Goal: Task Accomplishment & Management: Complete application form

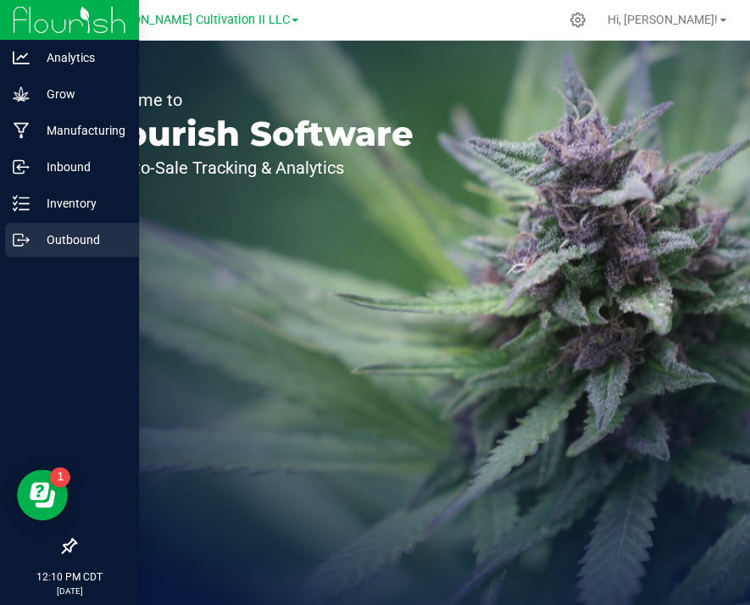
click at [21, 228] on div "Outbound" at bounding box center [72, 240] width 134 height 34
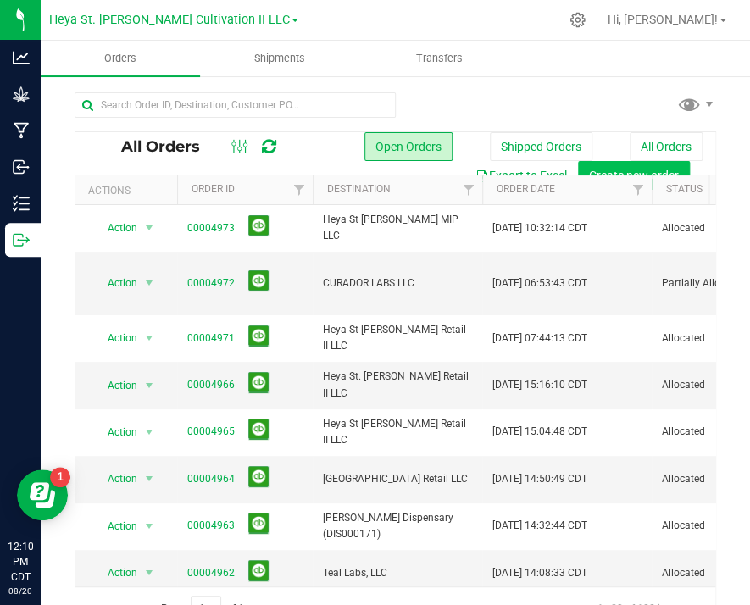
click at [655, 165] on button "Create new order" at bounding box center [634, 175] width 112 height 29
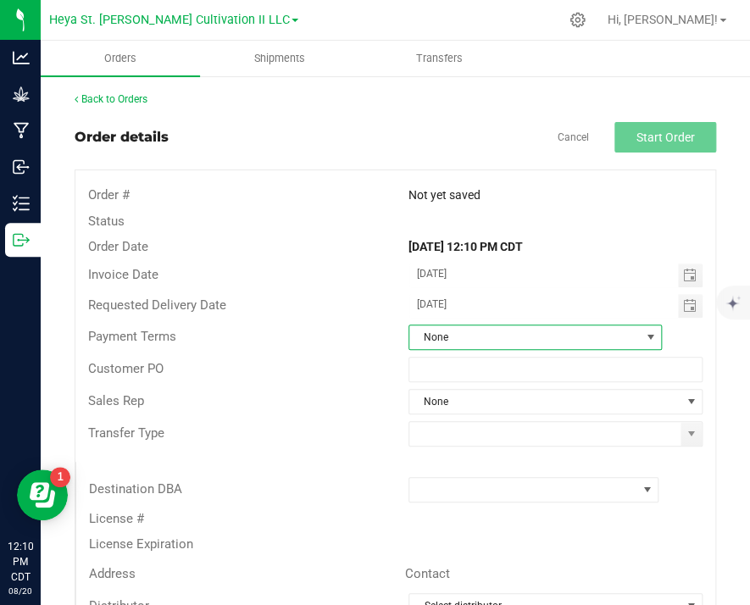
click at [526, 327] on span "None" at bounding box center [525, 338] width 231 height 24
click at [365, 418] on div "Transfer Type" at bounding box center [395, 434] width 640 height 32
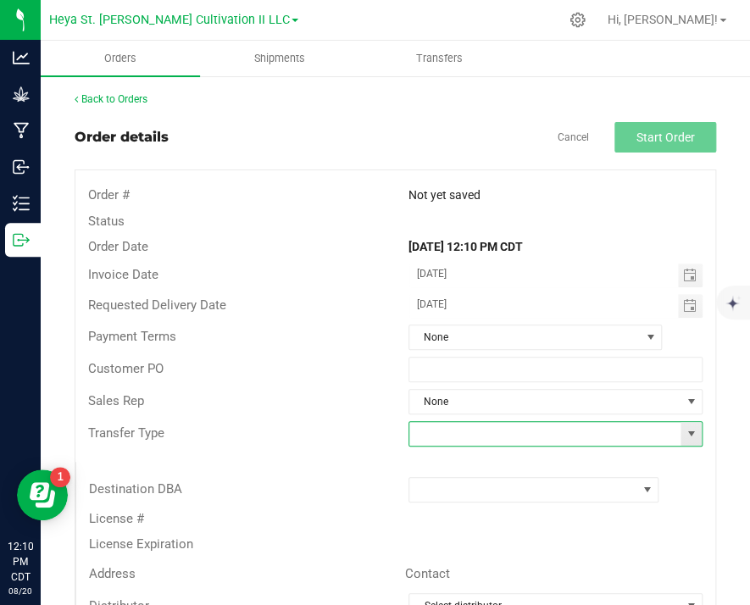
click at [457, 436] on input at bounding box center [546, 434] width 272 height 24
click at [682, 438] on span at bounding box center [691, 434] width 21 height 24
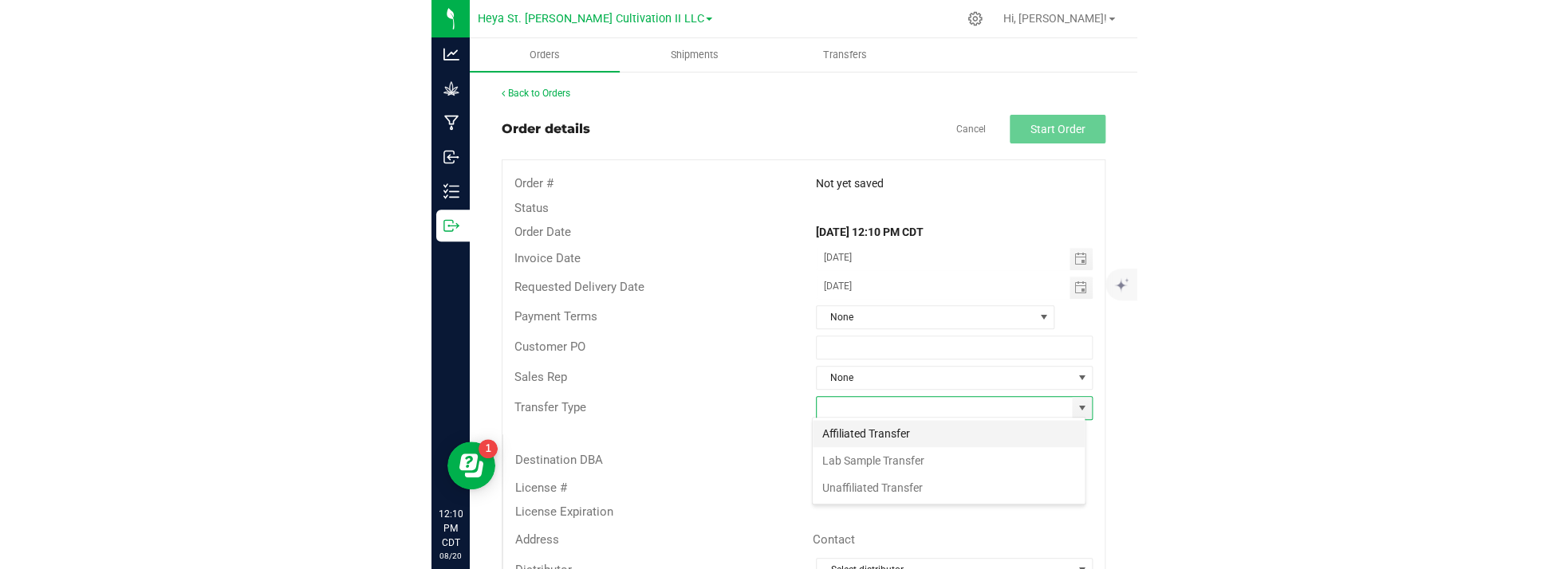
scroll to position [24, 275]
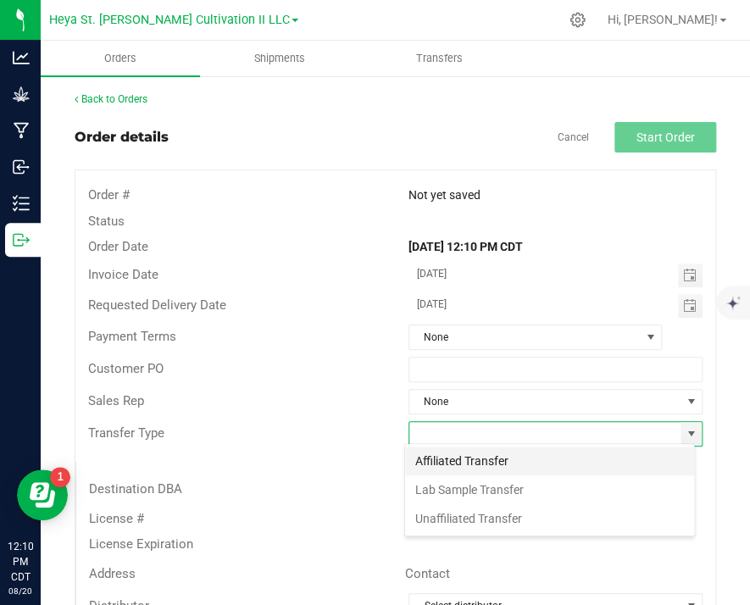
click at [583, 460] on li "Affiliated Transfer" at bounding box center [549, 461] width 289 height 29
type input "Affiliated Transfer"
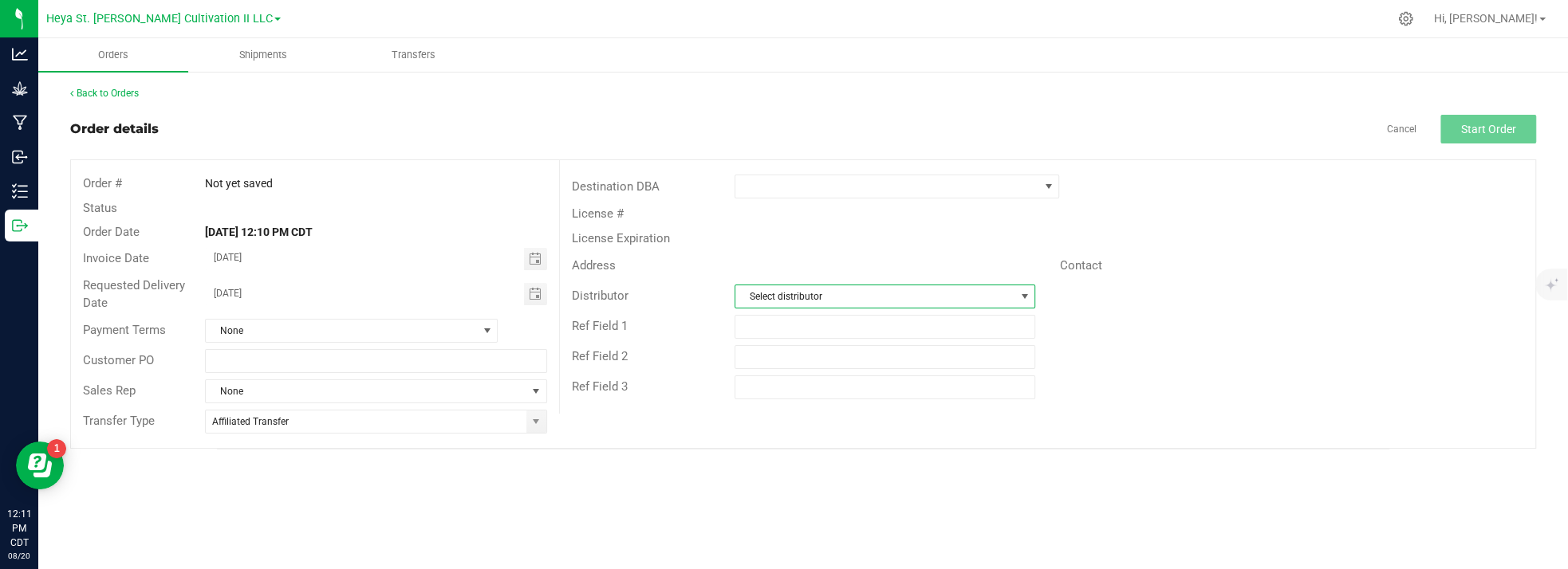
click at [705, 291] on span "Select distributor" at bounding box center [876, 297] width 280 height 23
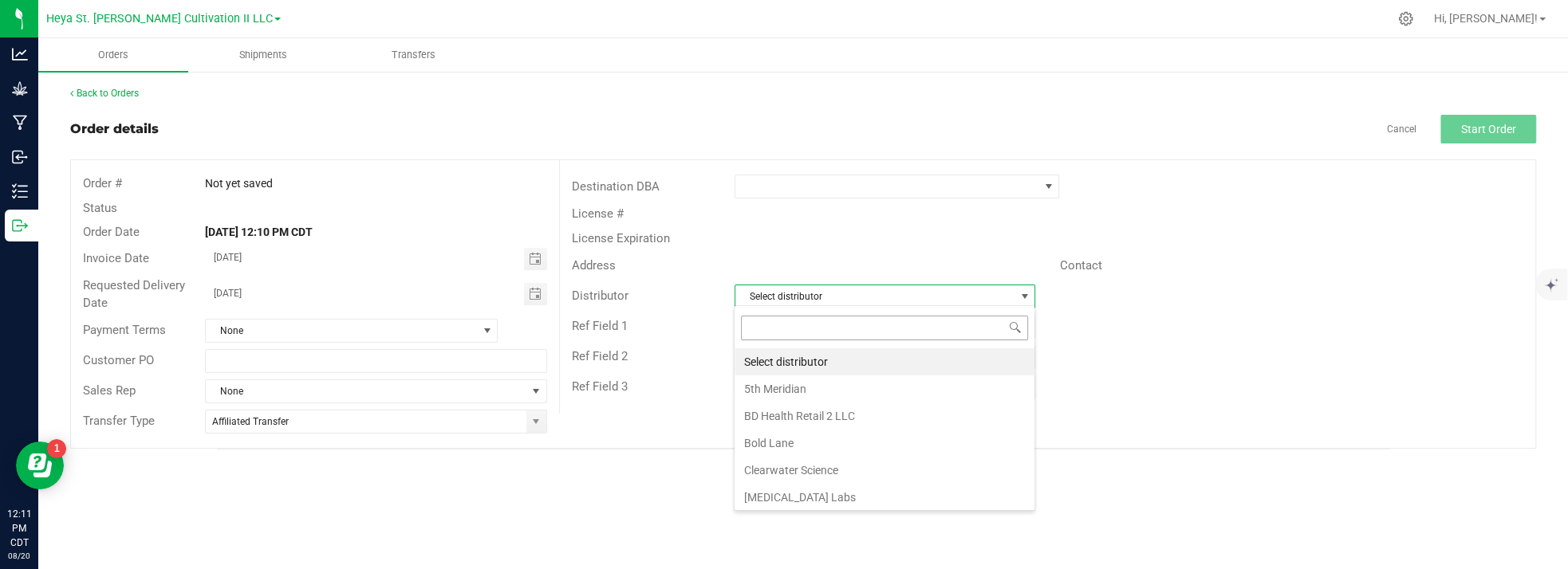
scroll to position [24, 301]
type input "cul"
click at [705, 353] on li "Heya St. [PERSON_NAME] Cultivation" at bounding box center [884, 362] width 300 height 27
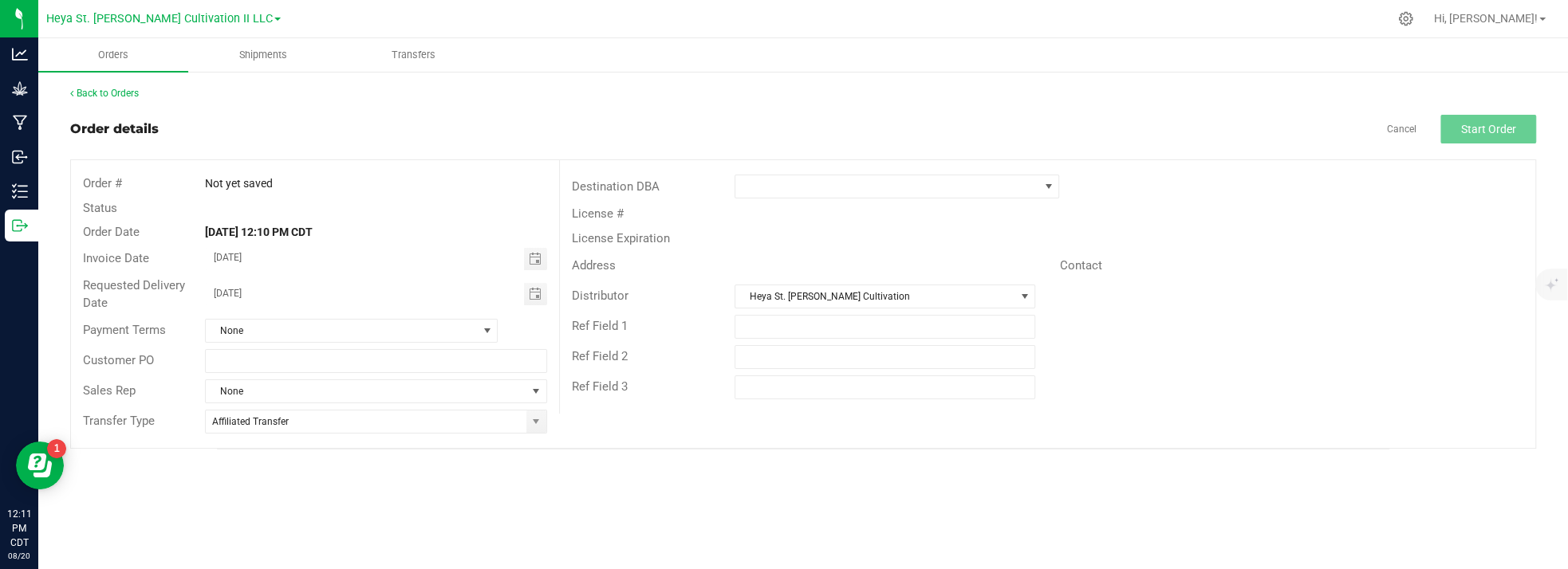
click at [705, 202] on div "License #" at bounding box center [1047, 214] width 975 height 24
click at [705, 193] on span at bounding box center [887, 187] width 304 height 23
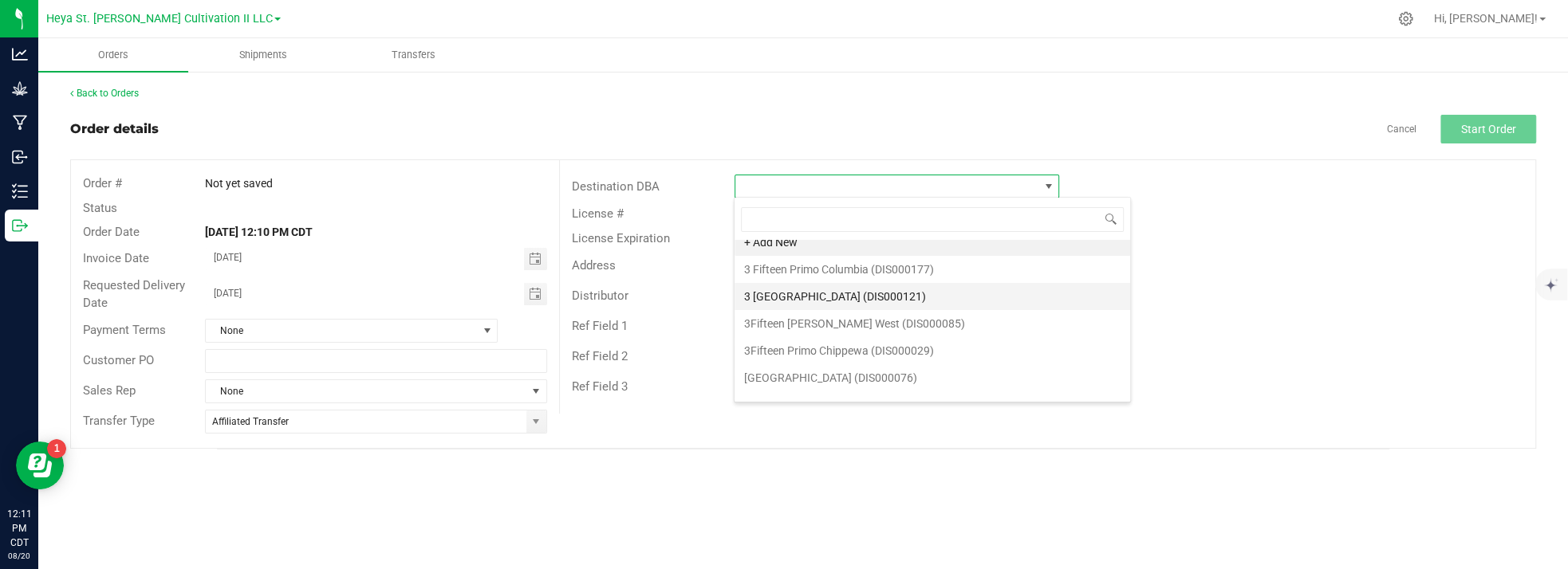
scroll to position [0, 0]
type input "heya"
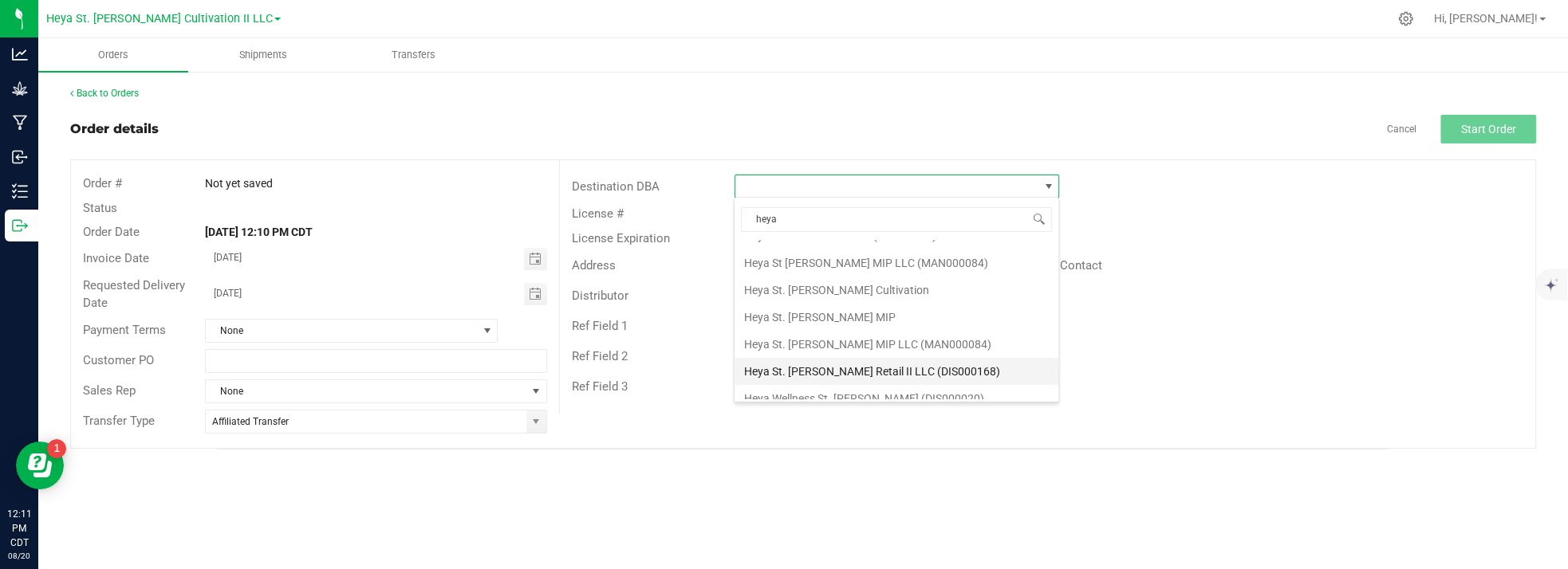
scroll to position [108, 0]
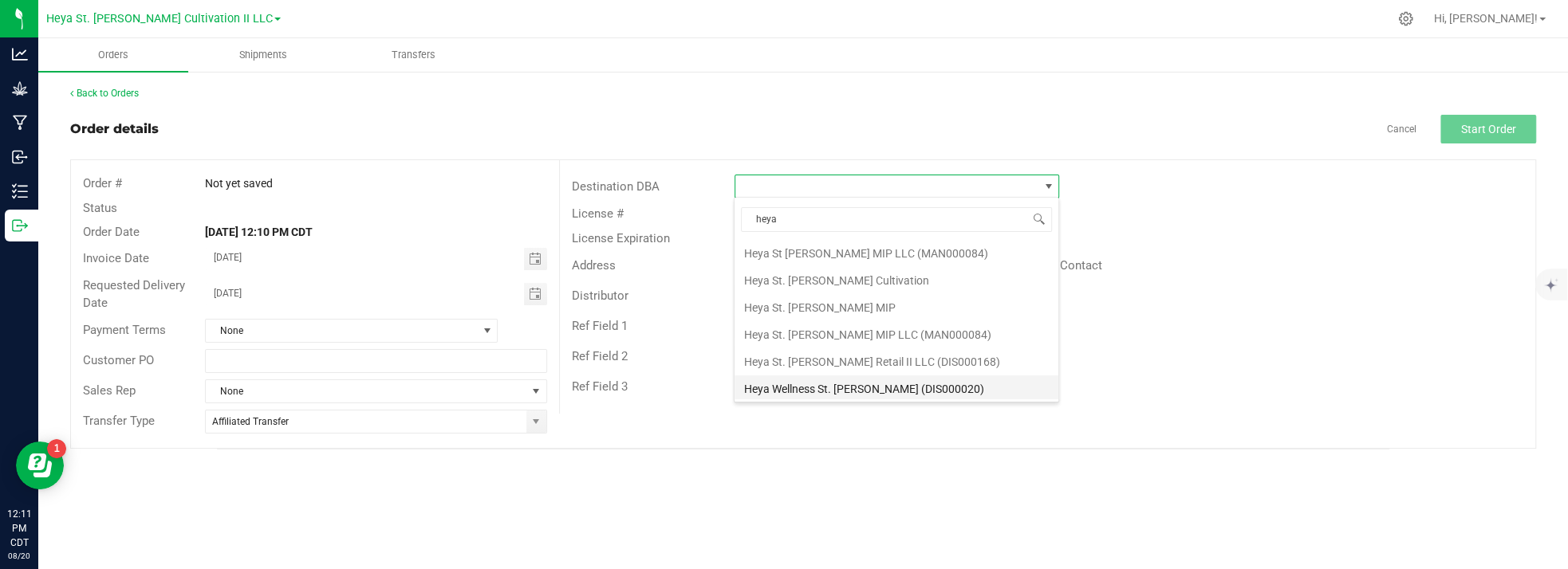
click at [705, 375] on li "Heya Wellness St. [PERSON_NAME] (DIS000020)" at bounding box center [896, 388] width 324 height 27
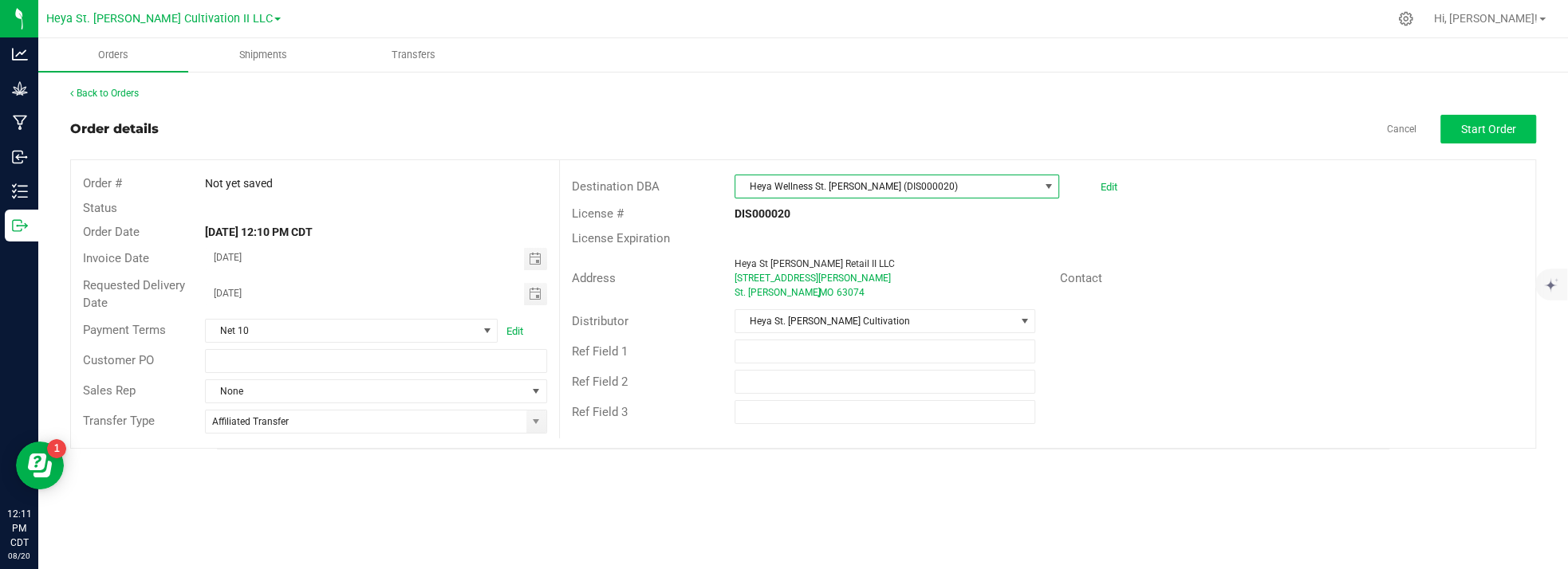
click at [705, 139] on button "Start Order" at bounding box center [1488, 129] width 96 height 29
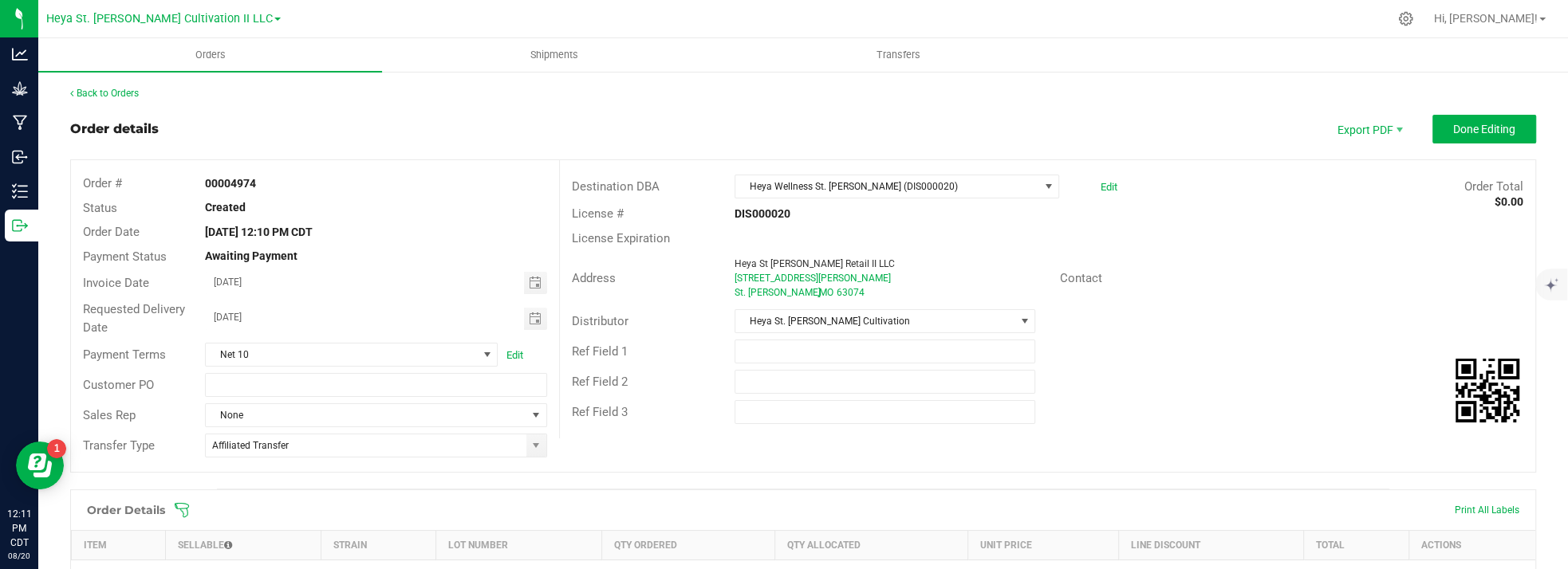
scroll to position [192, 0]
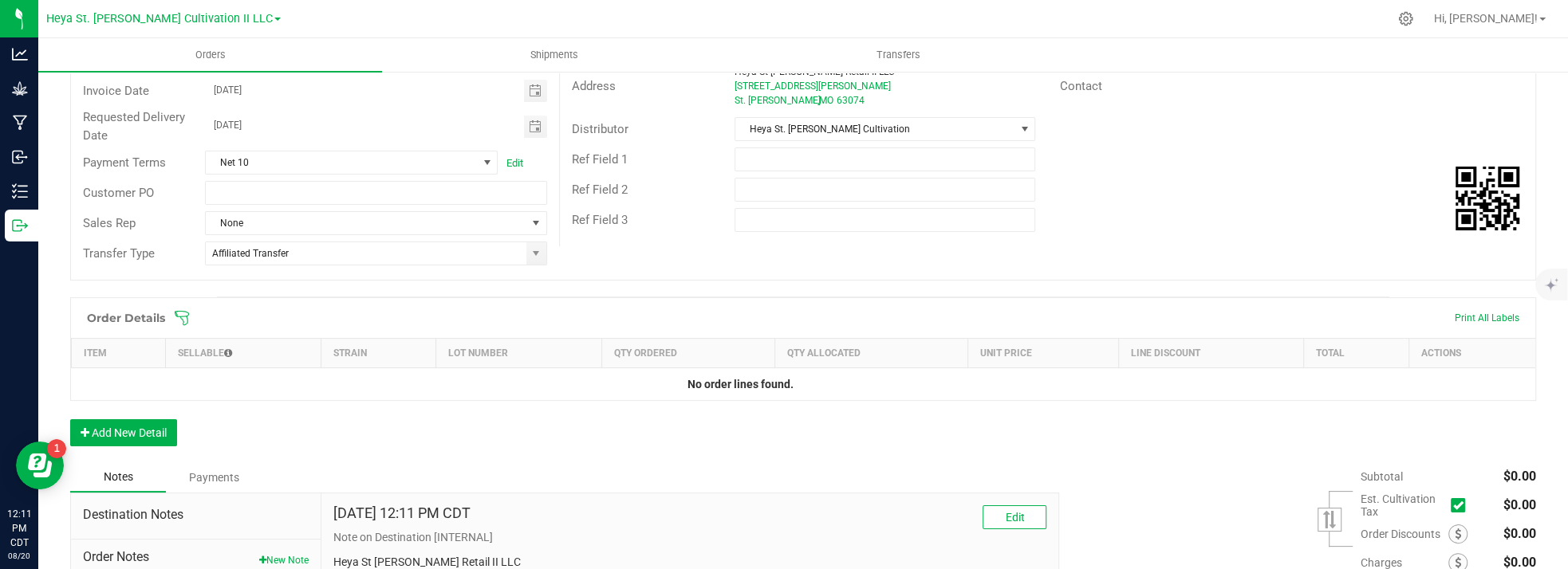
click at [182, 328] on div "Order Details Print All Labels" at bounding box center [802, 318] width 1465 height 40
click at [132, 429] on button "Add New Detail" at bounding box center [124, 433] width 107 height 27
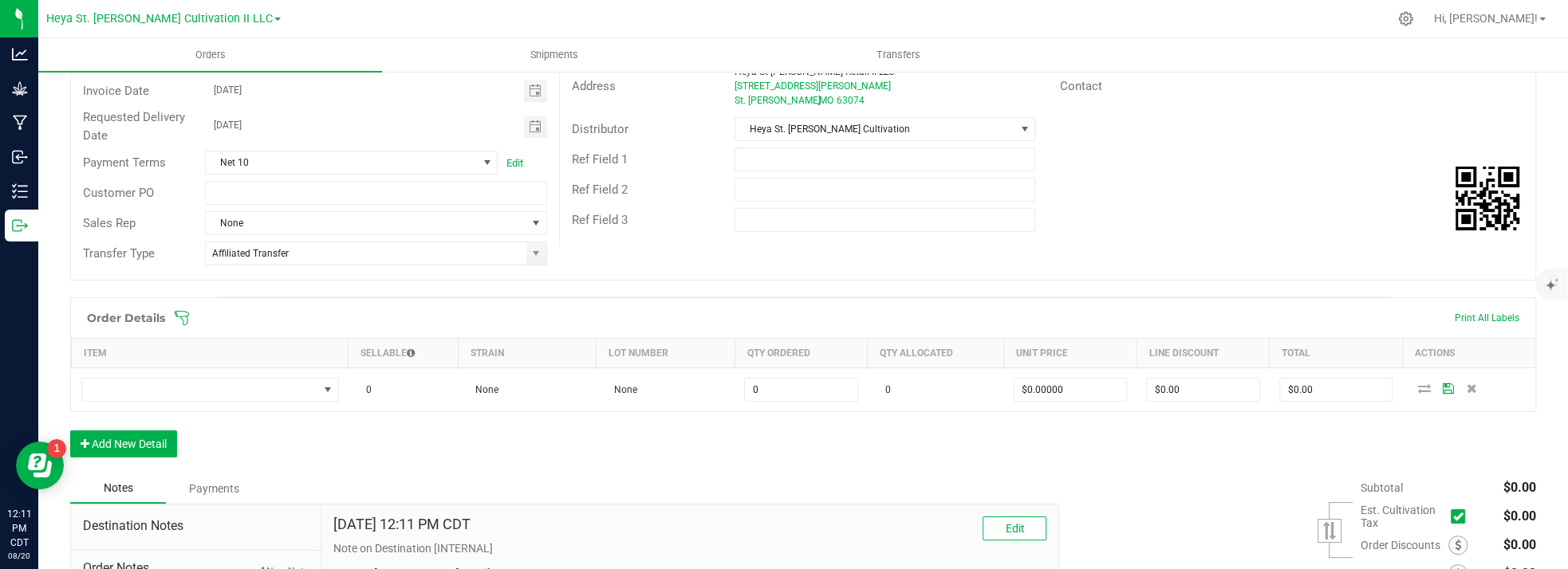
click at [160, 316] on h1 "Order Details" at bounding box center [125, 319] width 78 height 13
drag, startPoint x: 217, startPoint y: 317, endPoint x: 227, endPoint y: 318, distance: 10.0
click at [227, 318] on div "Order Details Print All Labels" at bounding box center [802, 318] width 1465 height 40
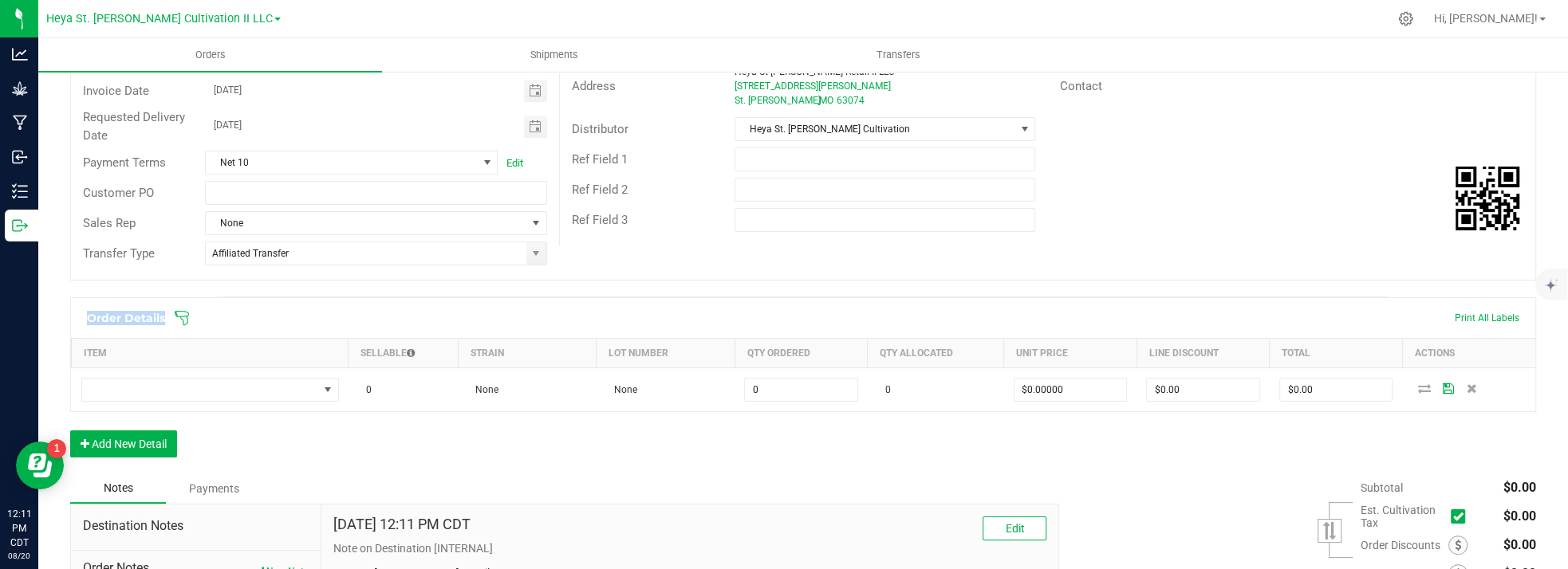
click at [227, 318] on div "Order Details Print All Labels" at bounding box center [802, 318] width 1465 height 40
click at [443, 424] on div "Order Details Print All Labels Item Sellable Strain Lot Number Qty Ordered Qty …" at bounding box center [803, 385] width 1465 height 176
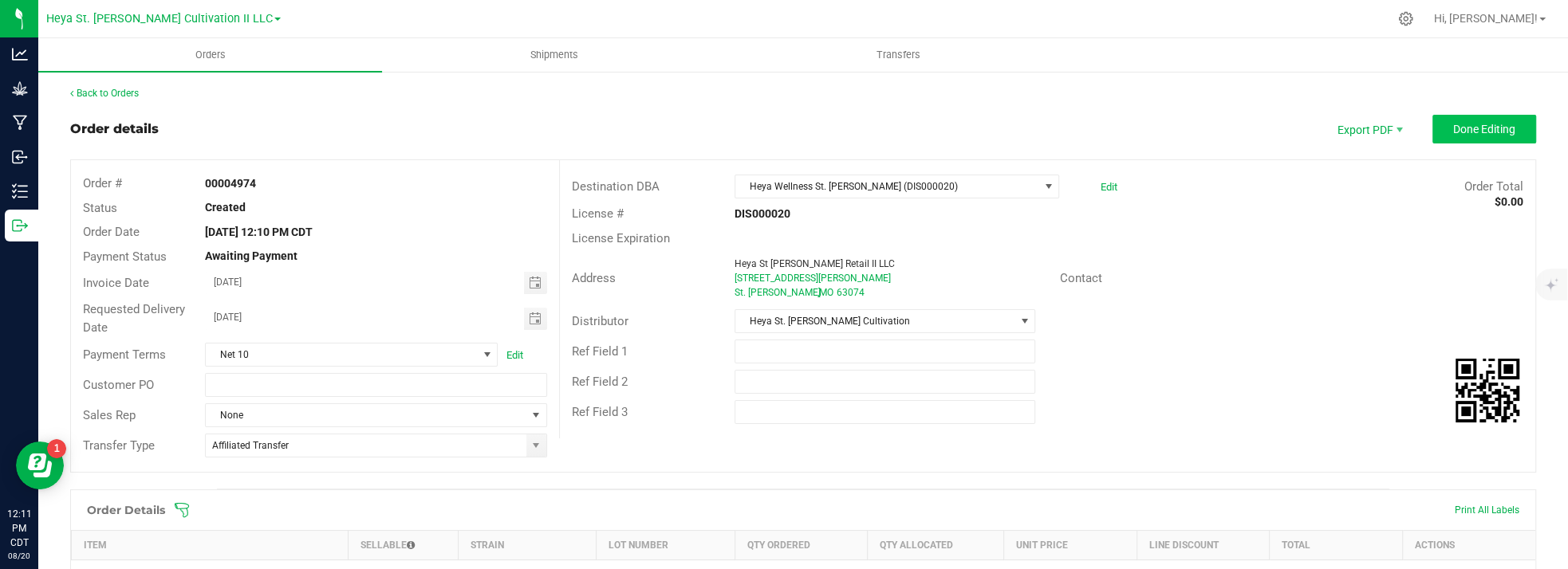
click at [705, 132] on span "Done Editing" at bounding box center [1484, 130] width 62 height 13
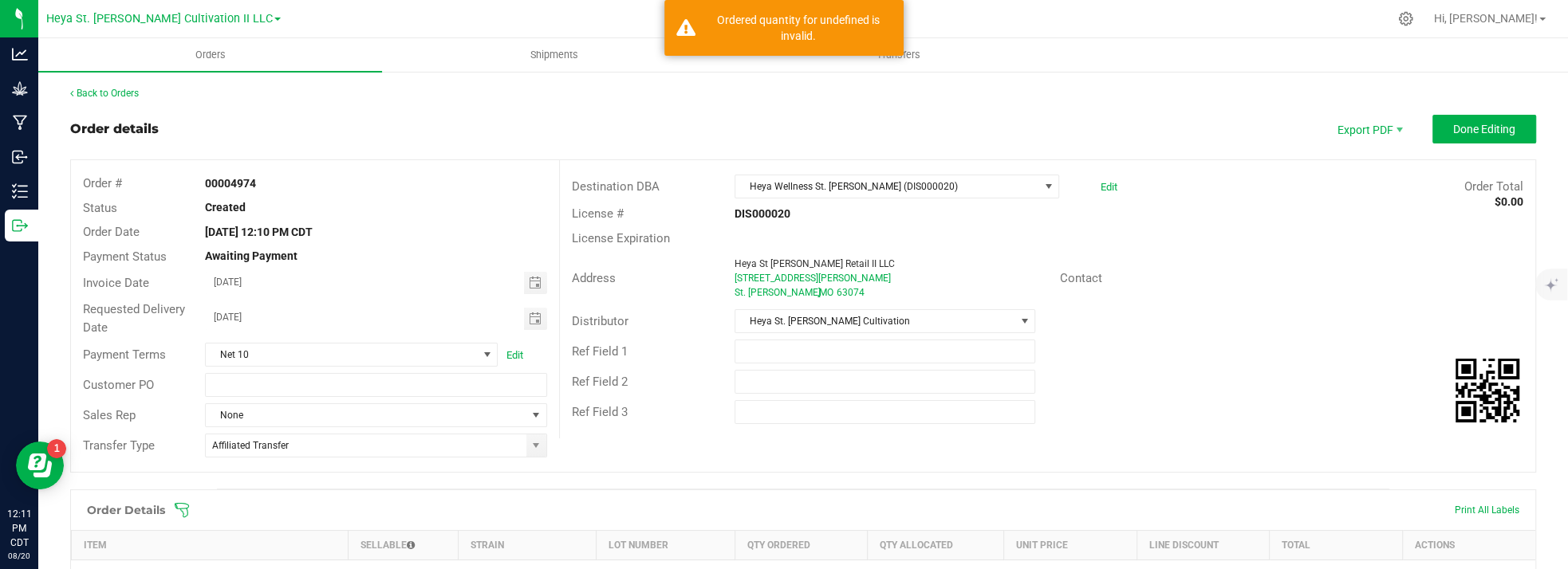
scroll to position [191, 0]
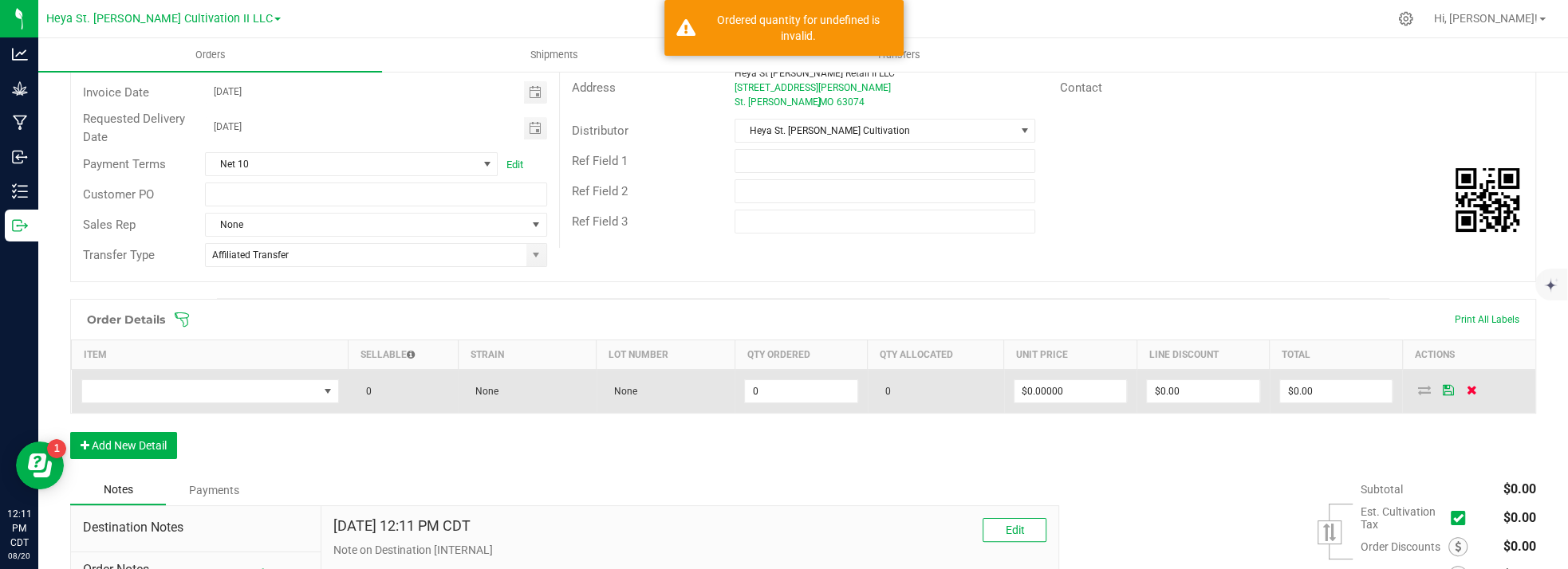
click at [705, 386] on icon at bounding box center [1471, 390] width 10 height 9
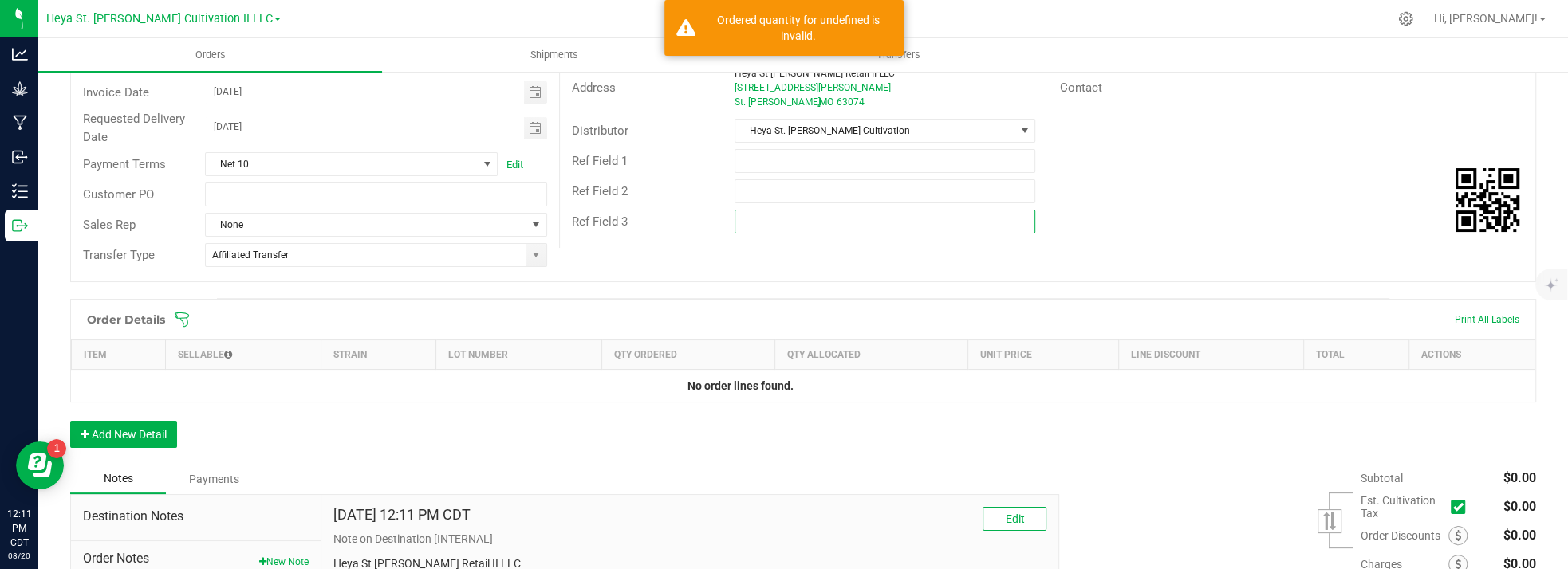
click at [705, 270] on div "Order # 00004974 Status Created Order Date [DATE] 12:10 PM CDT Payment Status A…" at bounding box center [802, 126] width 1465 height 312
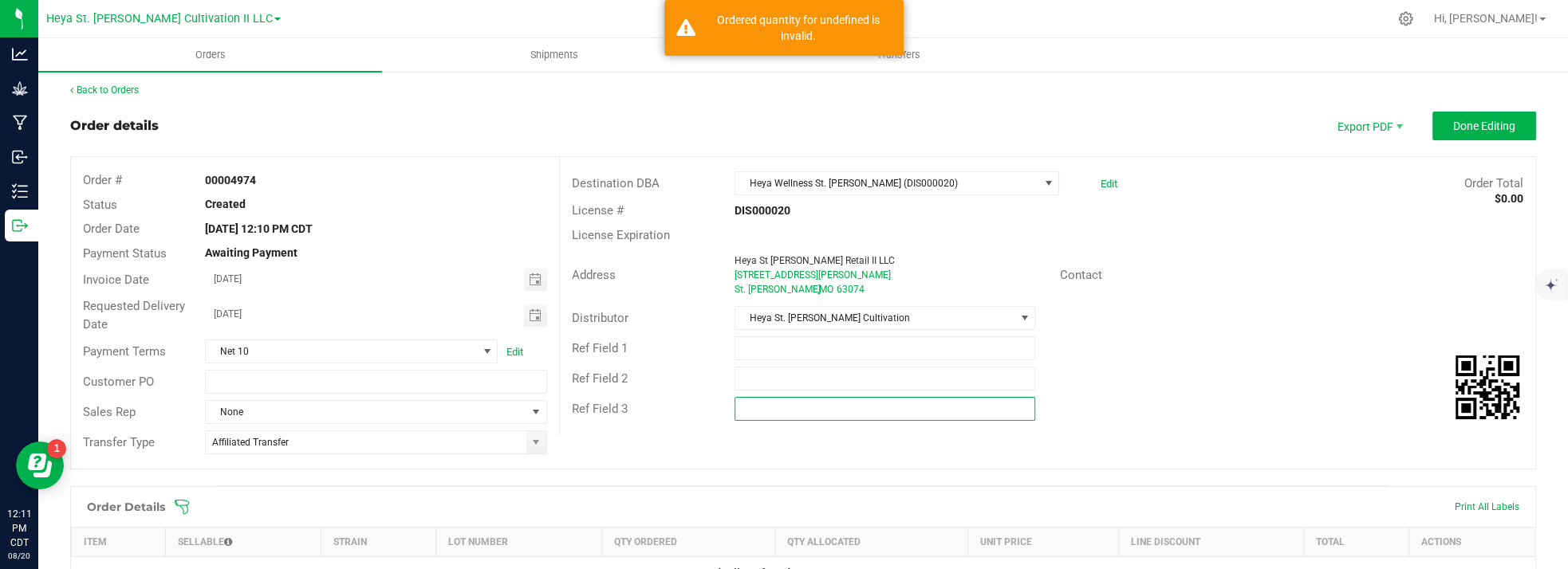
scroll to position [0, 0]
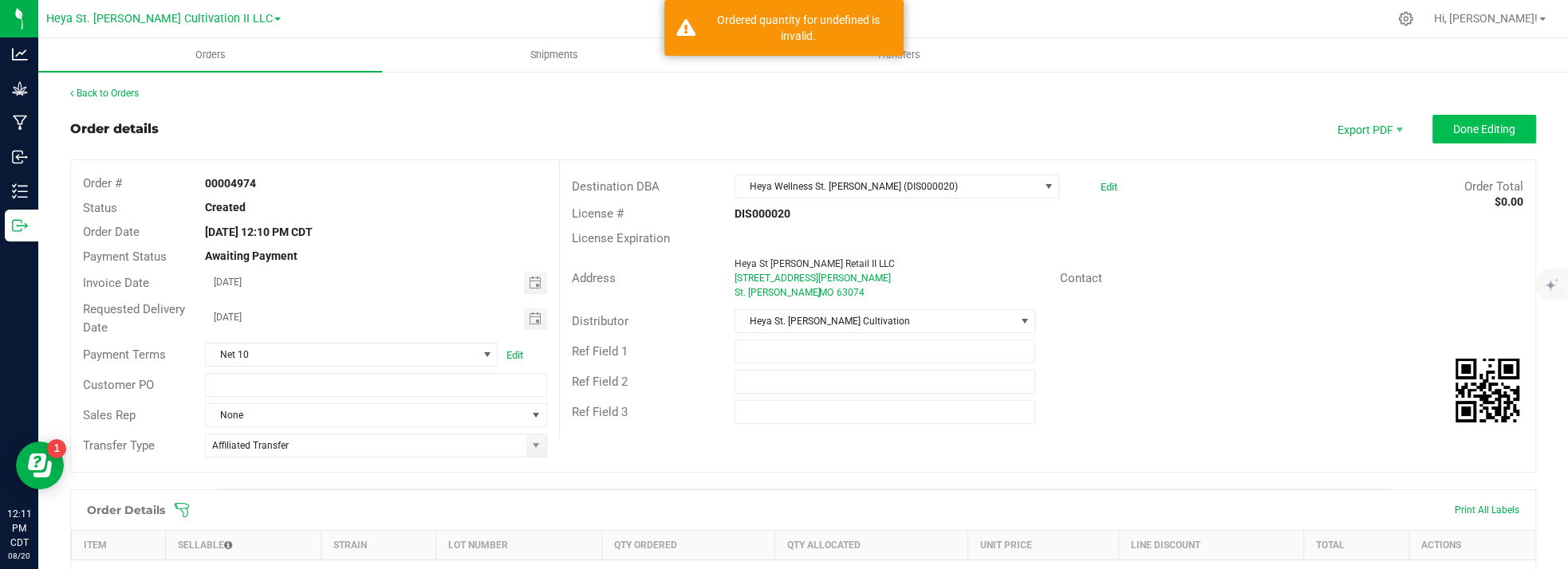
click at [705, 134] on span "Done Editing" at bounding box center [1484, 130] width 62 height 13
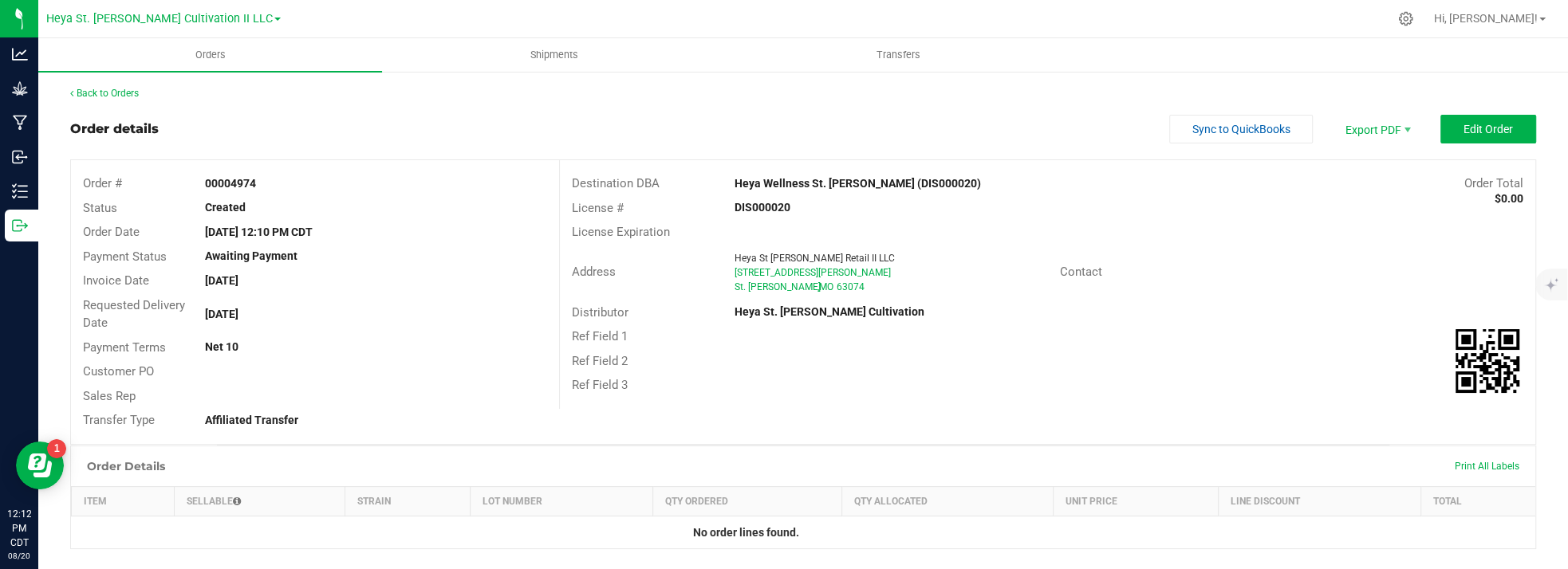
click at [531, 147] on outbound-order-header "Order details Sync to QuickBooks Export PDF Edit Order Order # 00004974 Status …" at bounding box center [803, 279] width 1465 height 330
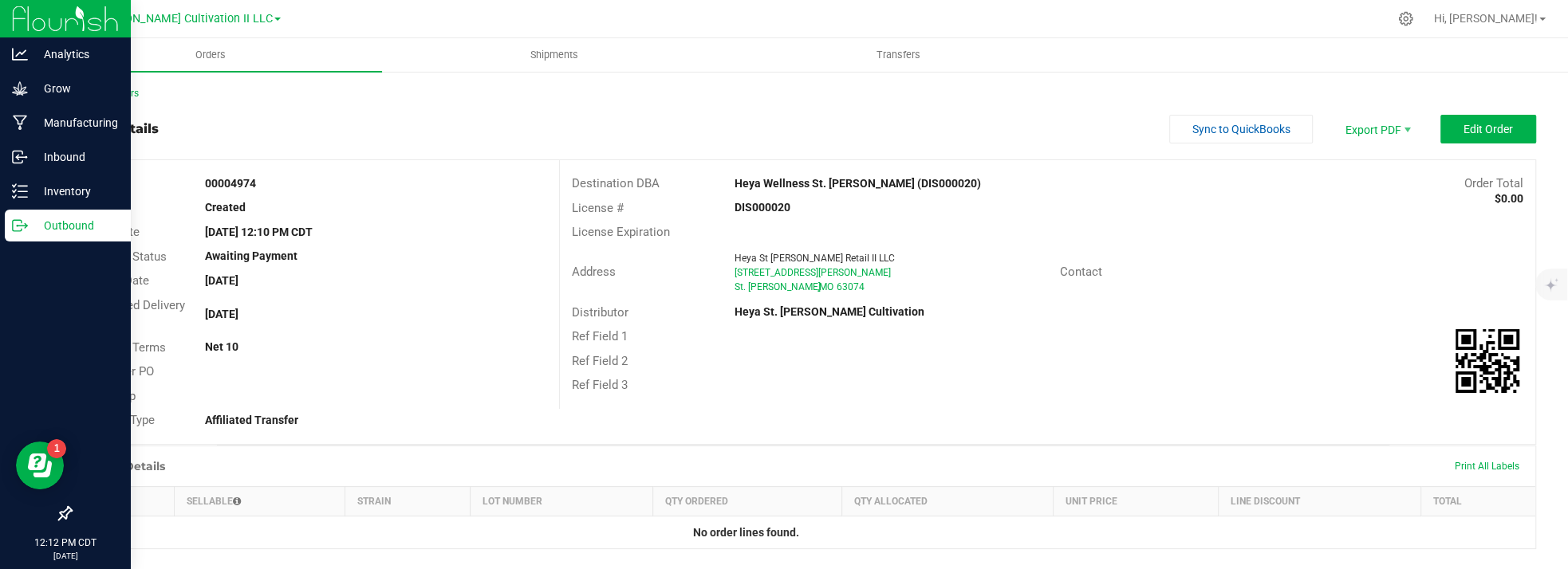
click at [37, 217] on p "Outbound" at bounding box center [76, 226] width 96 height 19
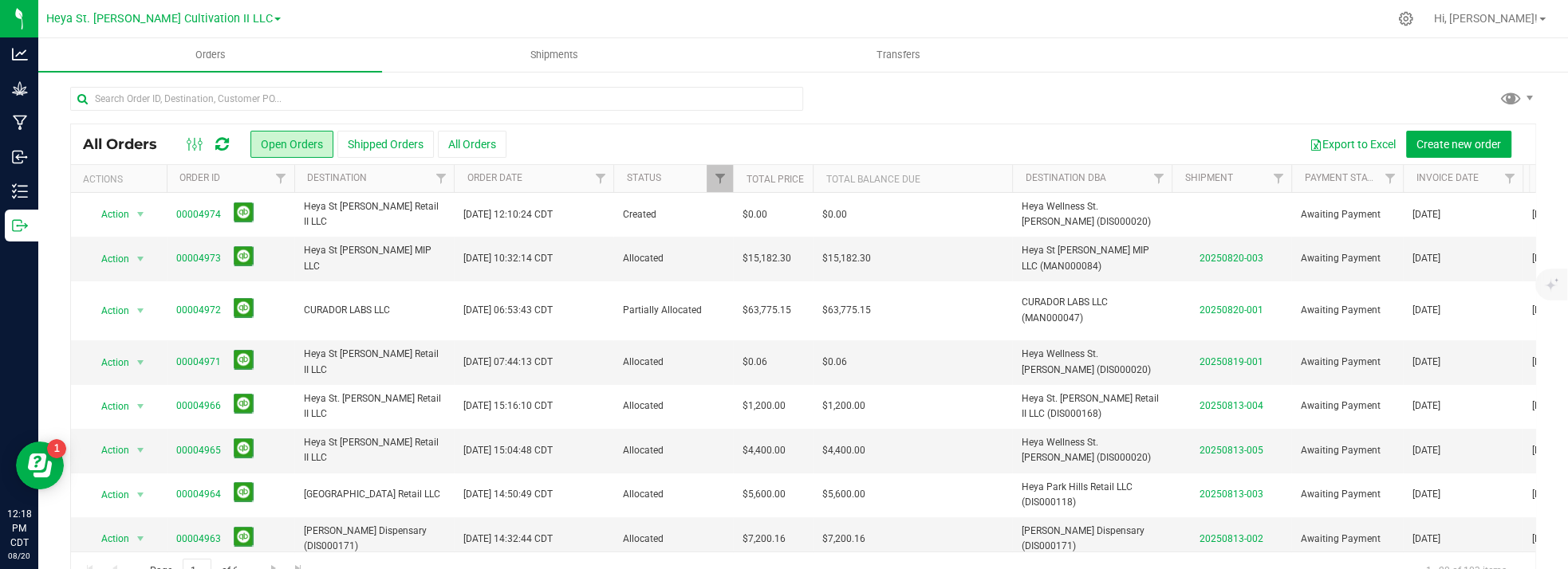
click at [705, 96] on div at bounding box center [803, 104] width 1465 height 37
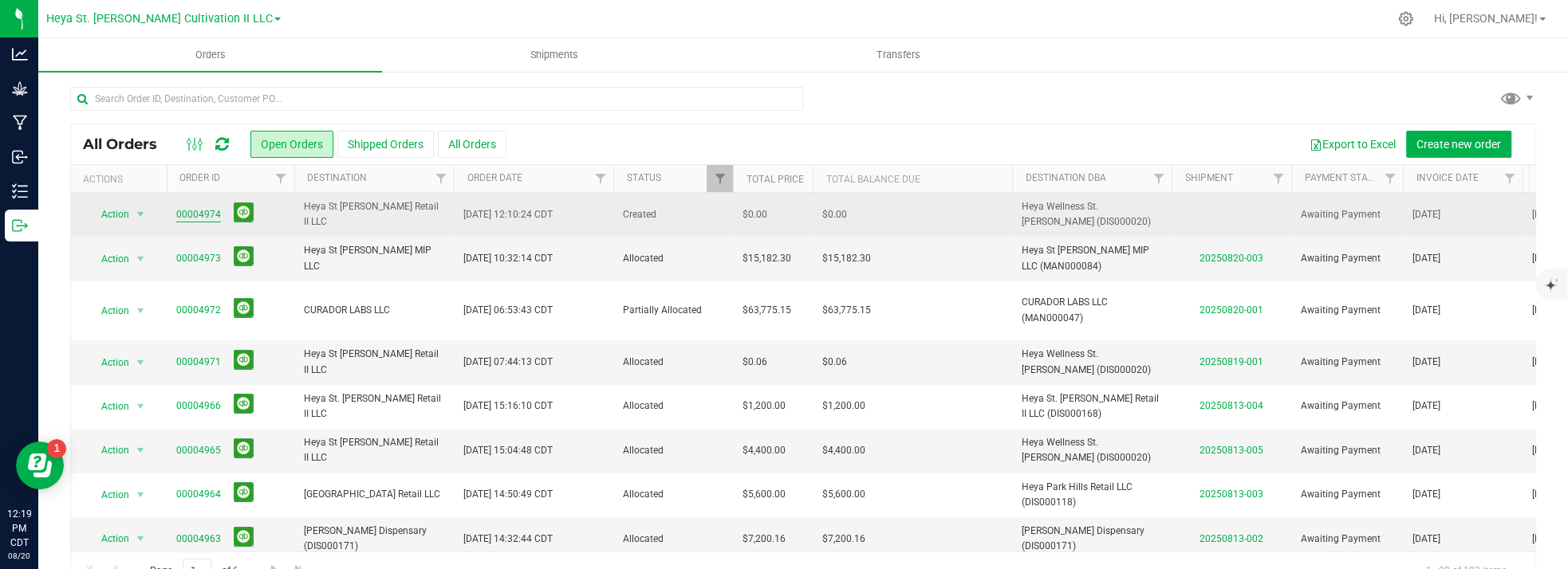
click at [212, 214] on link "00004974" at bounding box center [198, 214] width 44 height 15
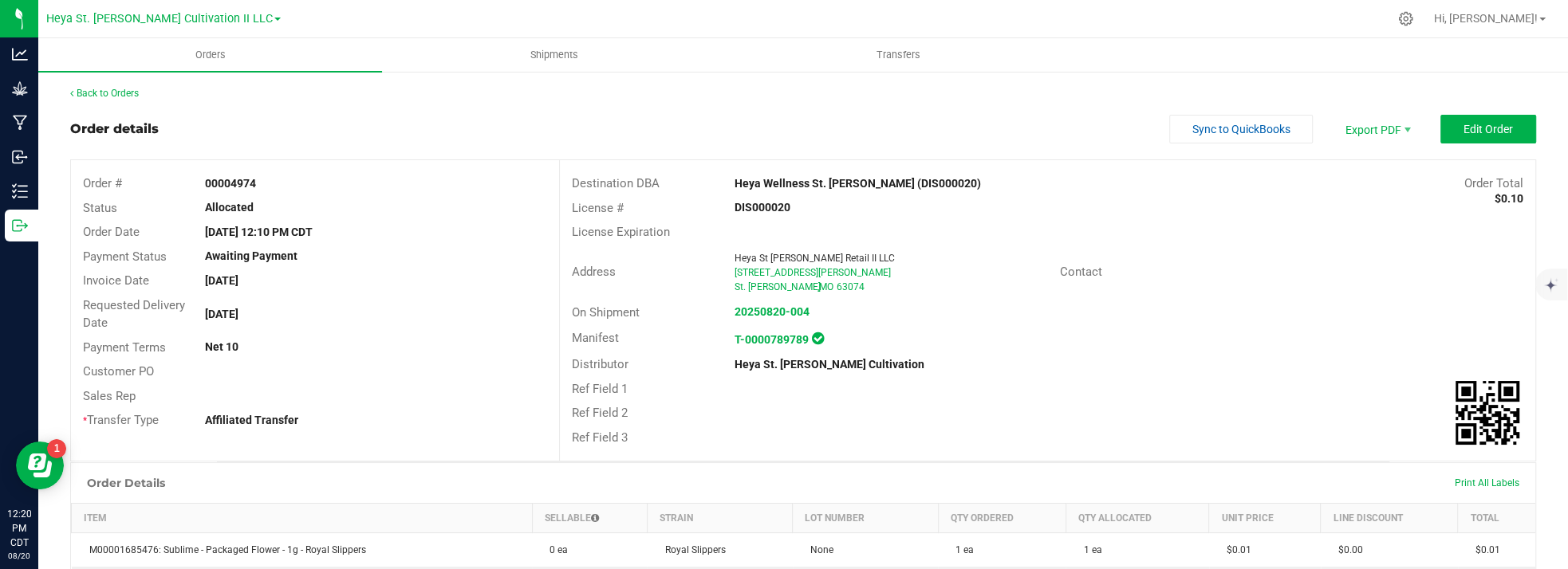
drag, startPoint x: 153, startPoint y: 84, endPoint x: 113, endPoint y: 100, distance: 43.1
click at [113, 100] on div "Back to Orders" at bounding box center [803, 93] width 1465 height 14
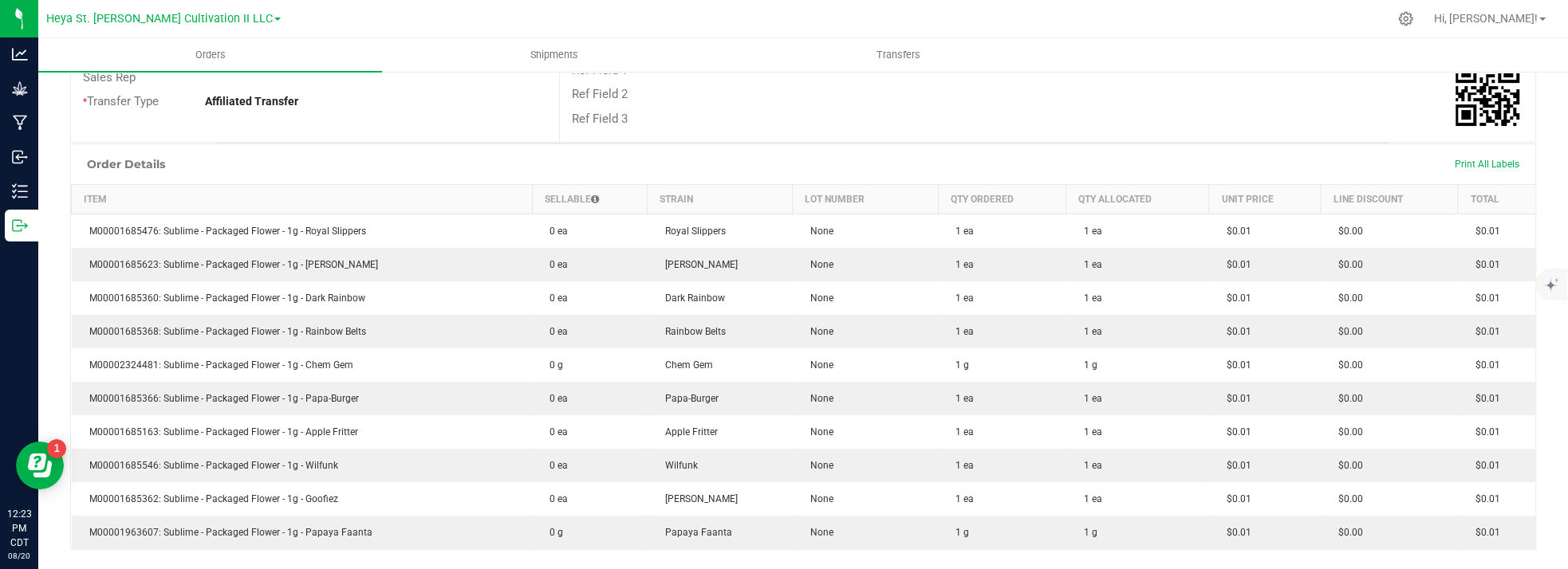
click at [415, 10] on div at bounding box center [837, 18] width 1101 height 31
